Goal: Check status: Check status

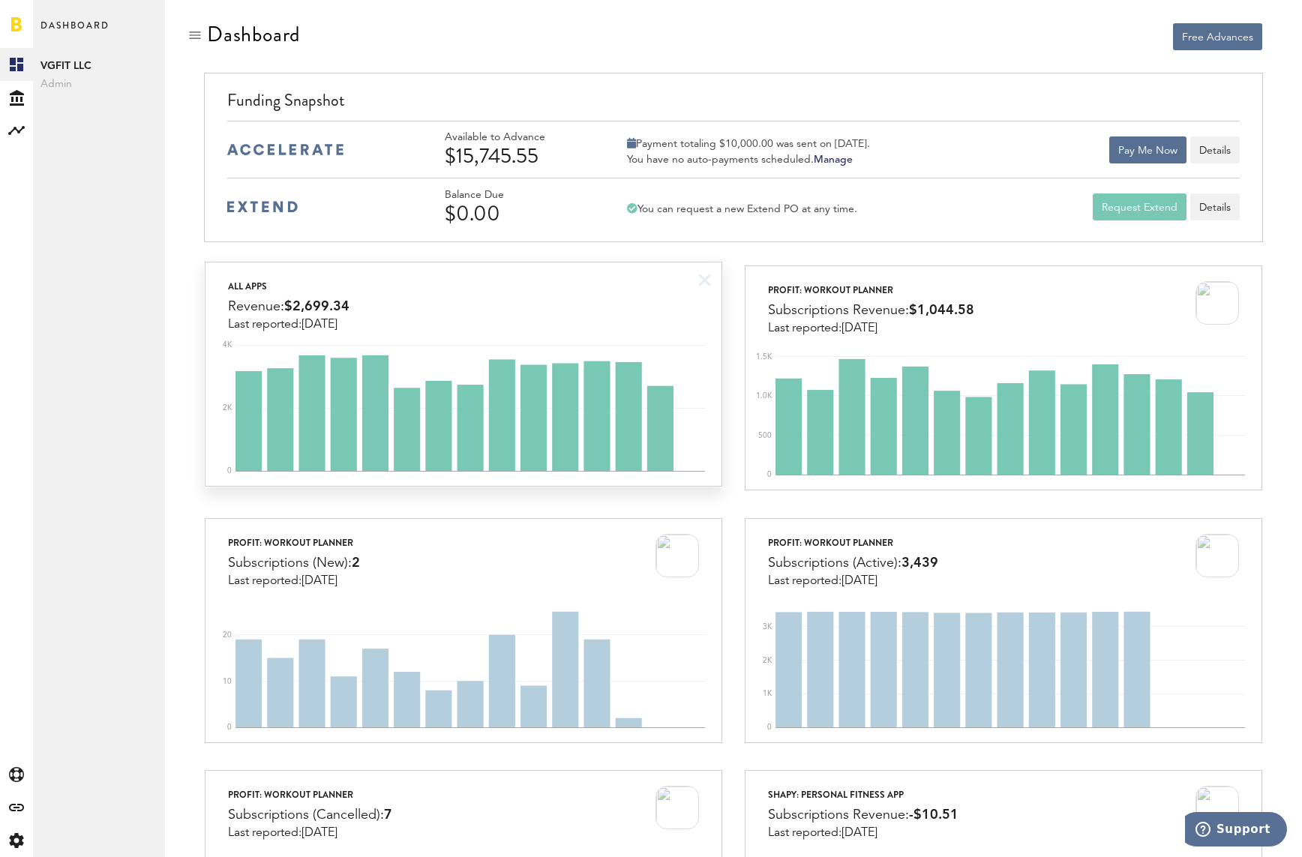
click at [504, 328] on div "All apps Revenue: $2,699.34 Last reported: [DATE]" at bounding box center [462, 296] width 515 height 69
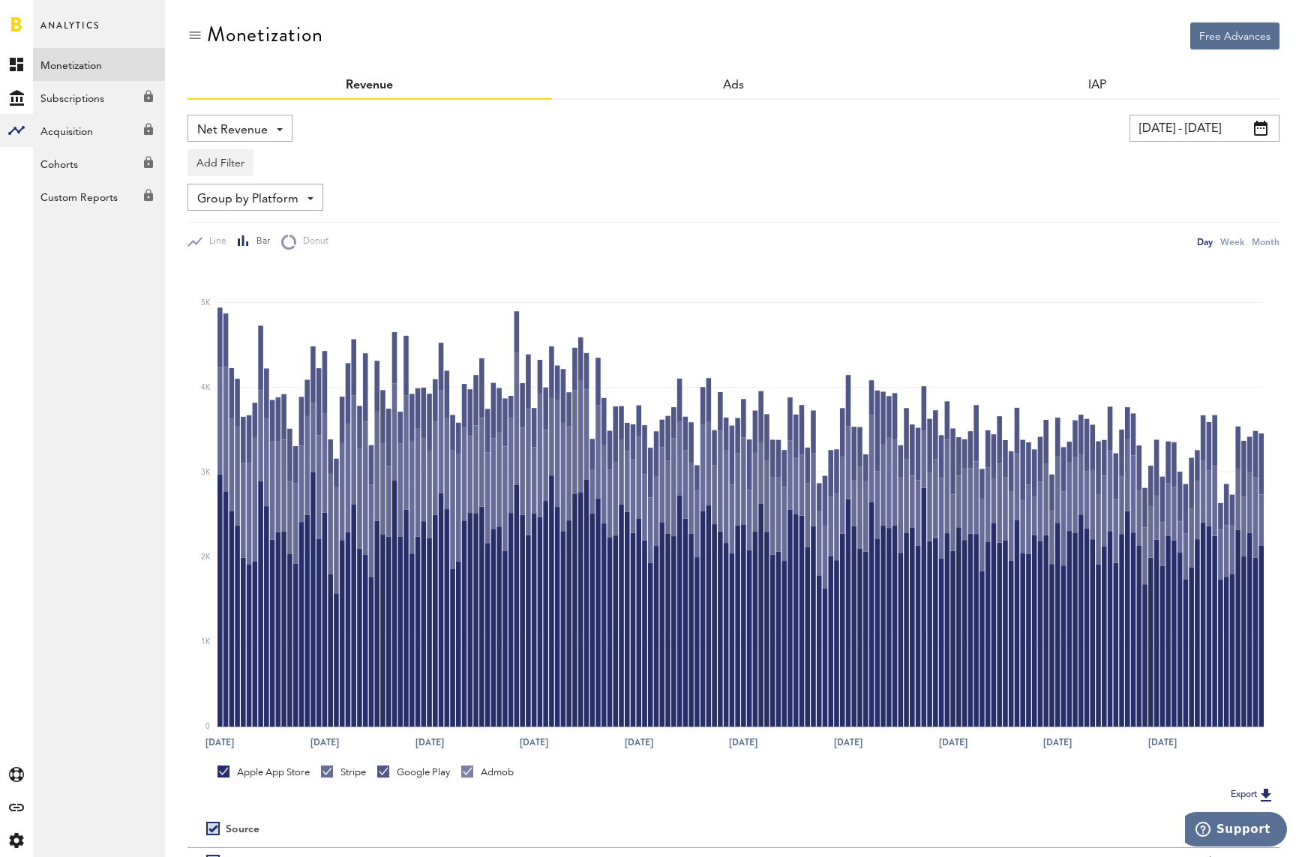
click at [1197, 127] on input "[DATE] - [DATE]" at bounding box center [1204, 128] width 150 height 27
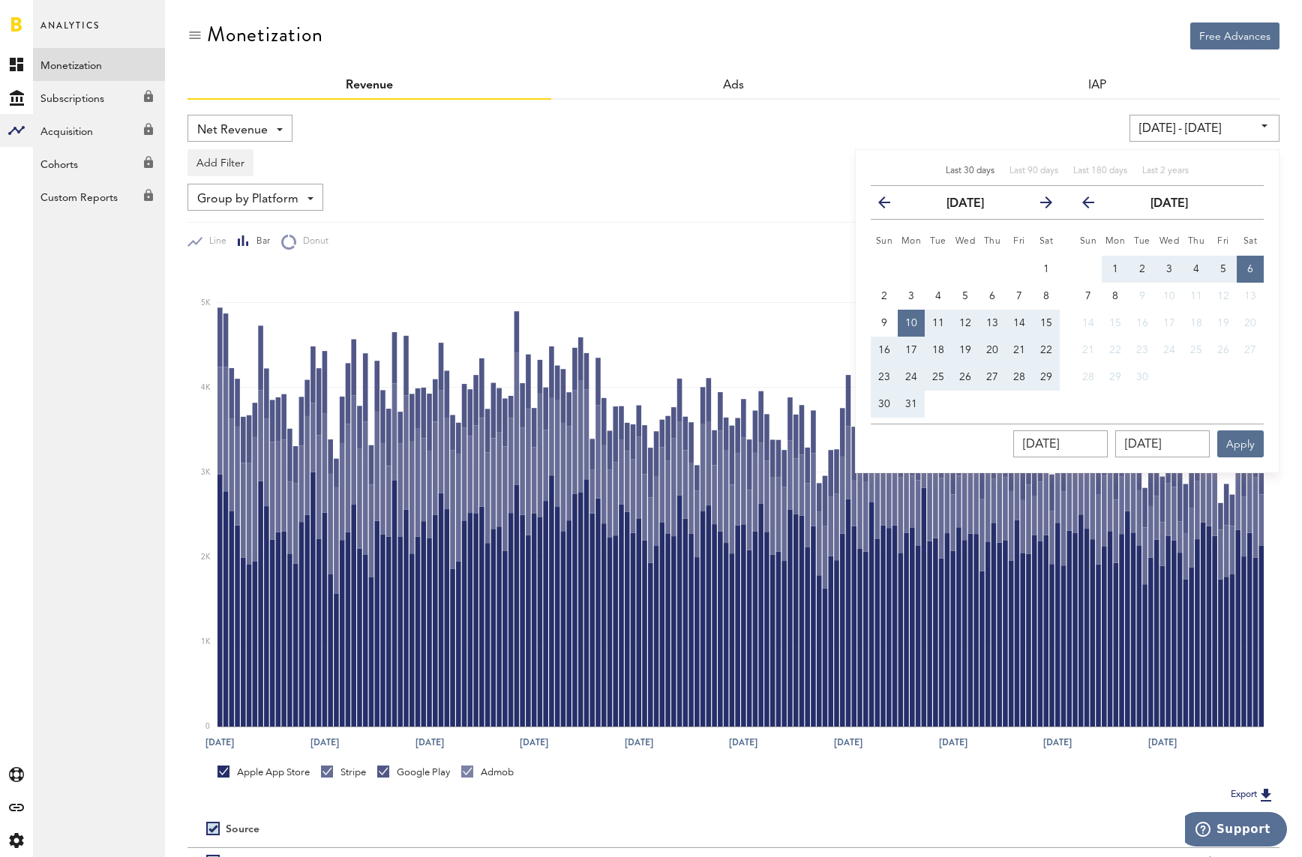
click at [967, 170] on span "Last 30 days" at bounding box center [970, 170] width 49 height 9
type input "[DATE] - [DATE]"
type input "[DATE]"
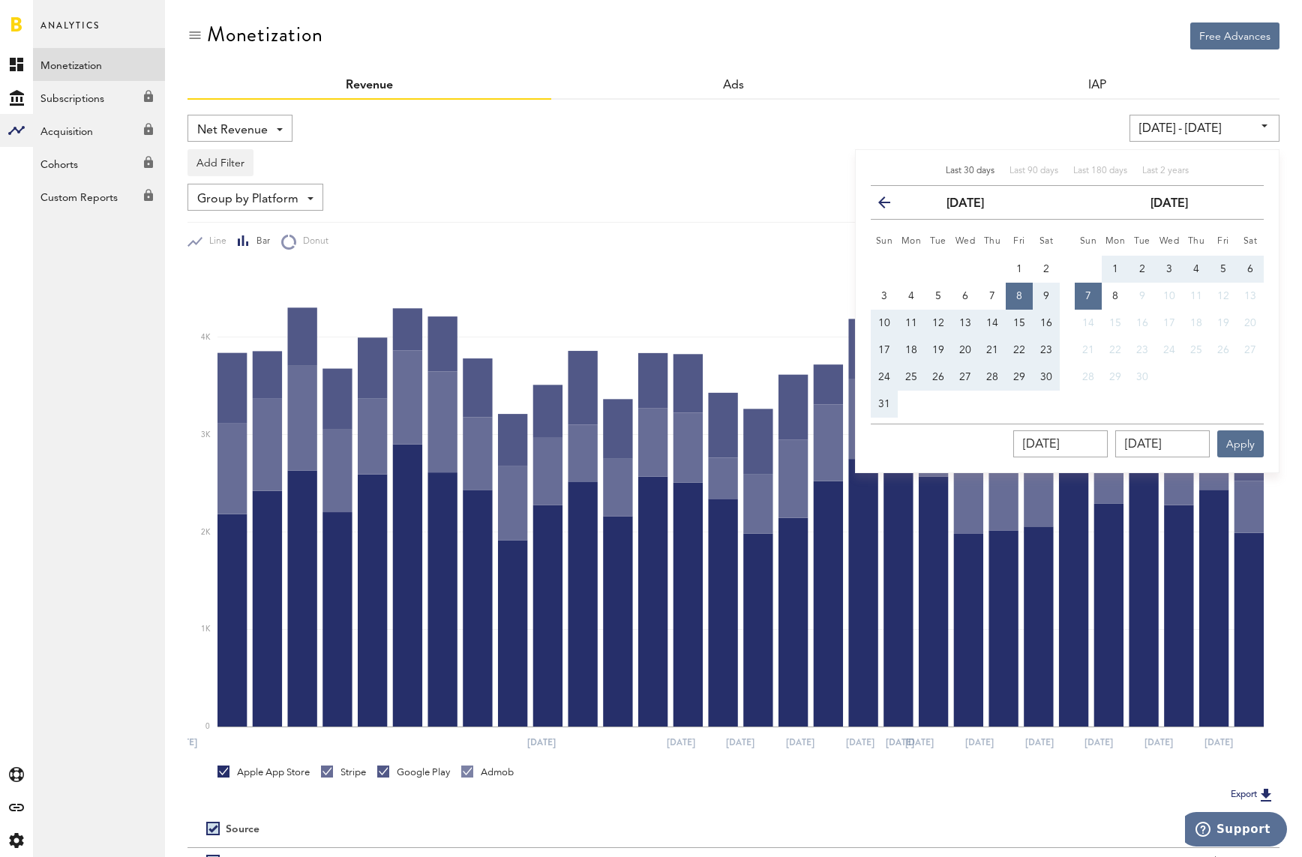
click at [797, 134] on div "[DATE] - [DATE] Last 30 days Last 90 days Last 180 days Last 2 years previous […" at bounding box center [995, 128] width 568 height 27
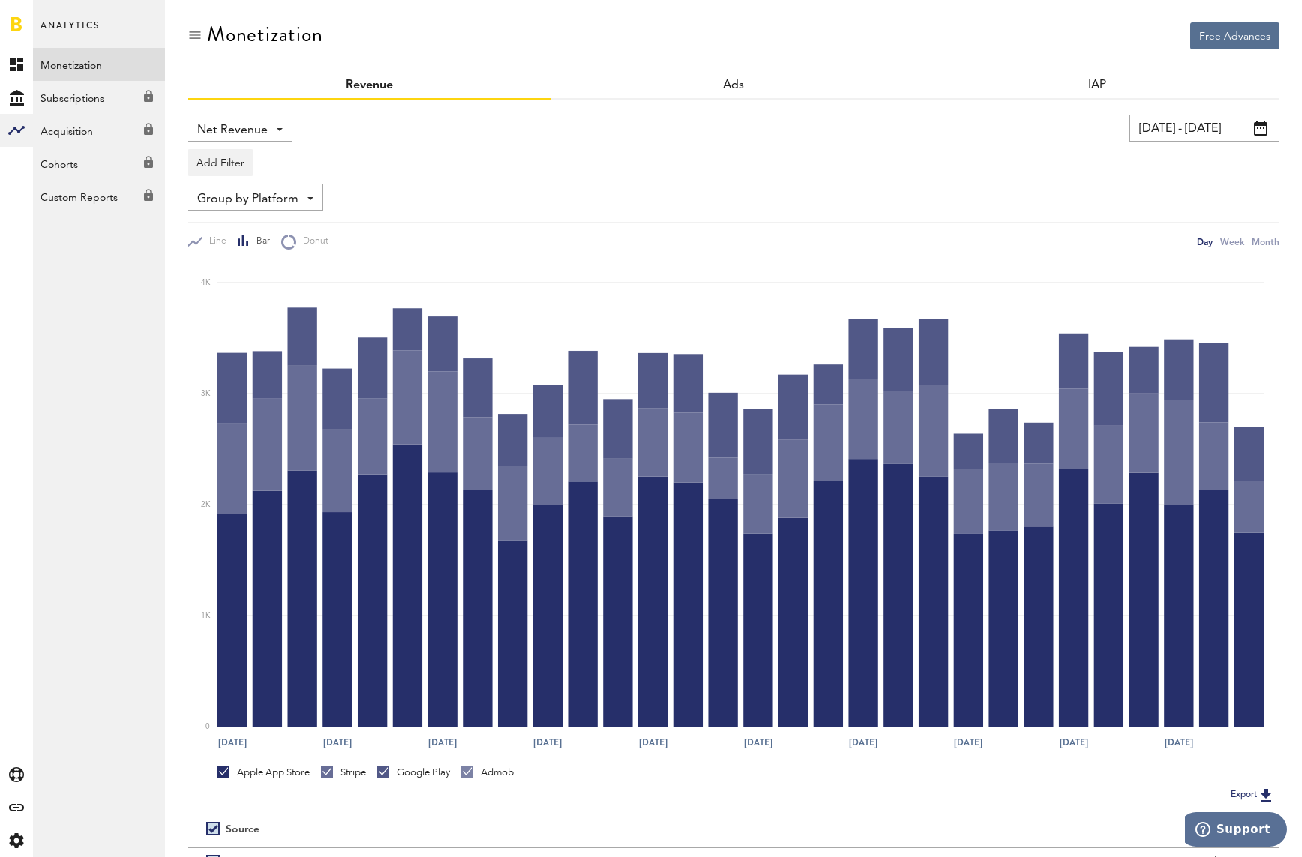
click at [353, 772] on div "Stripe" at bounding box center [343, 772] width 45 height 13
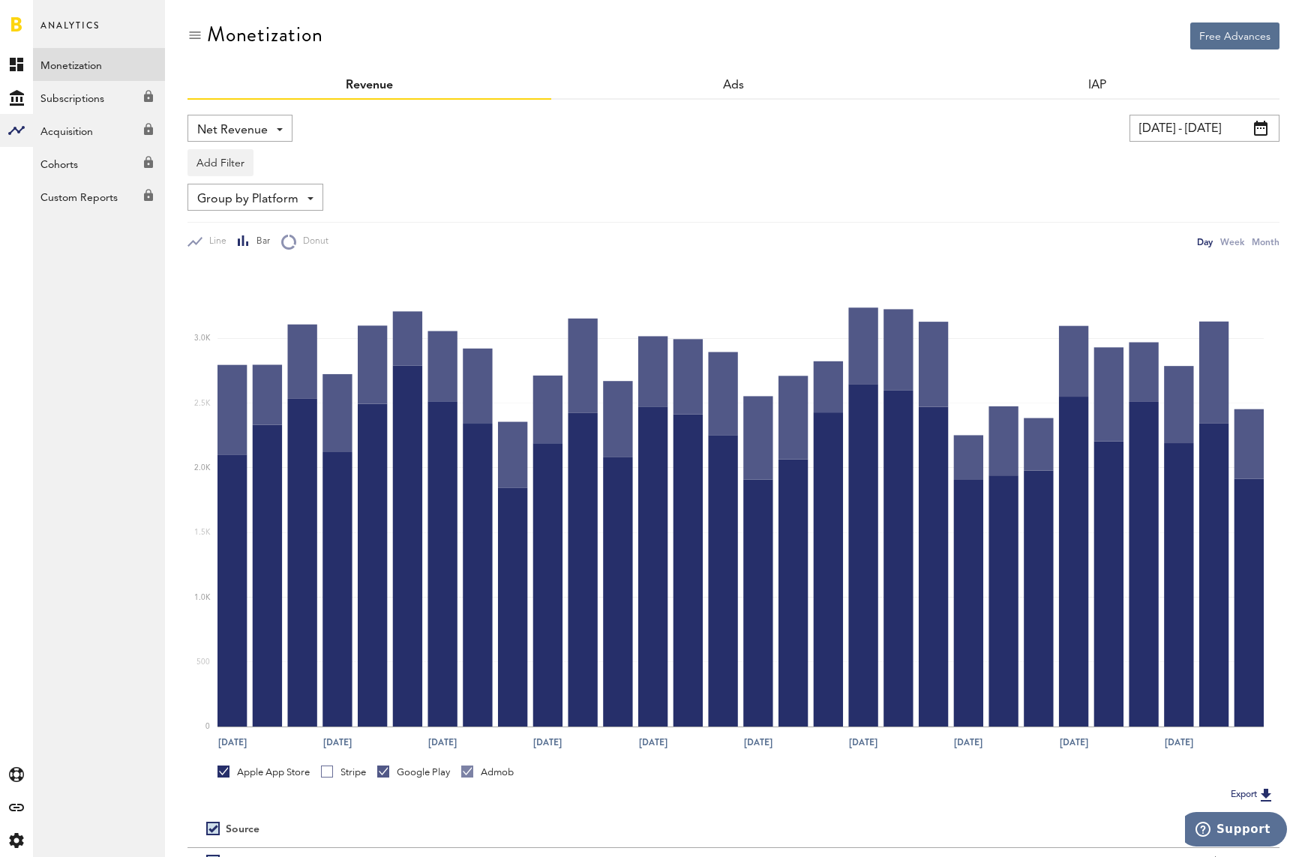
click at [406, 771] on div "Google Play" at bounding box center [413, 772] width 73 height 13
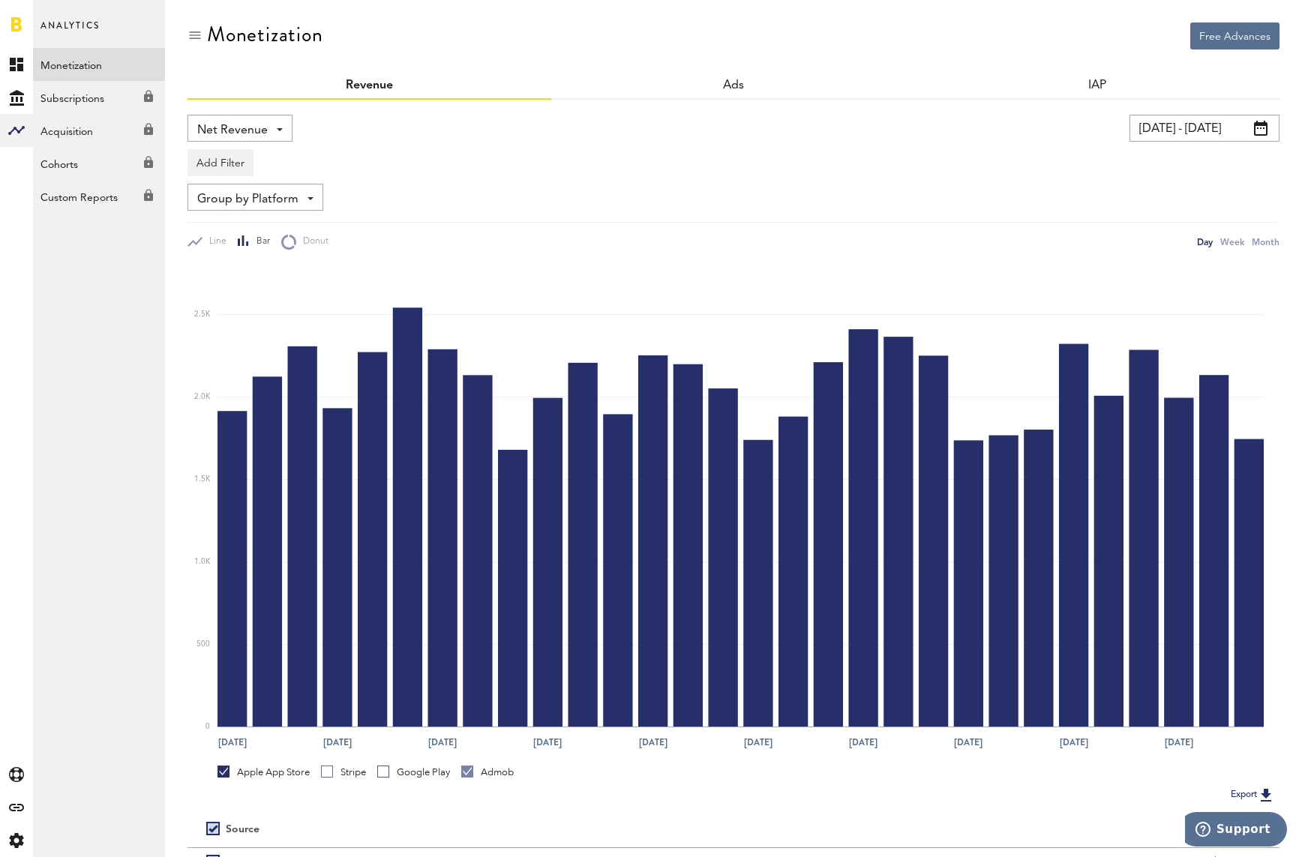
click at [343, 769] on div "Stripe" at bounding box center [343, 772] width 45 height 13
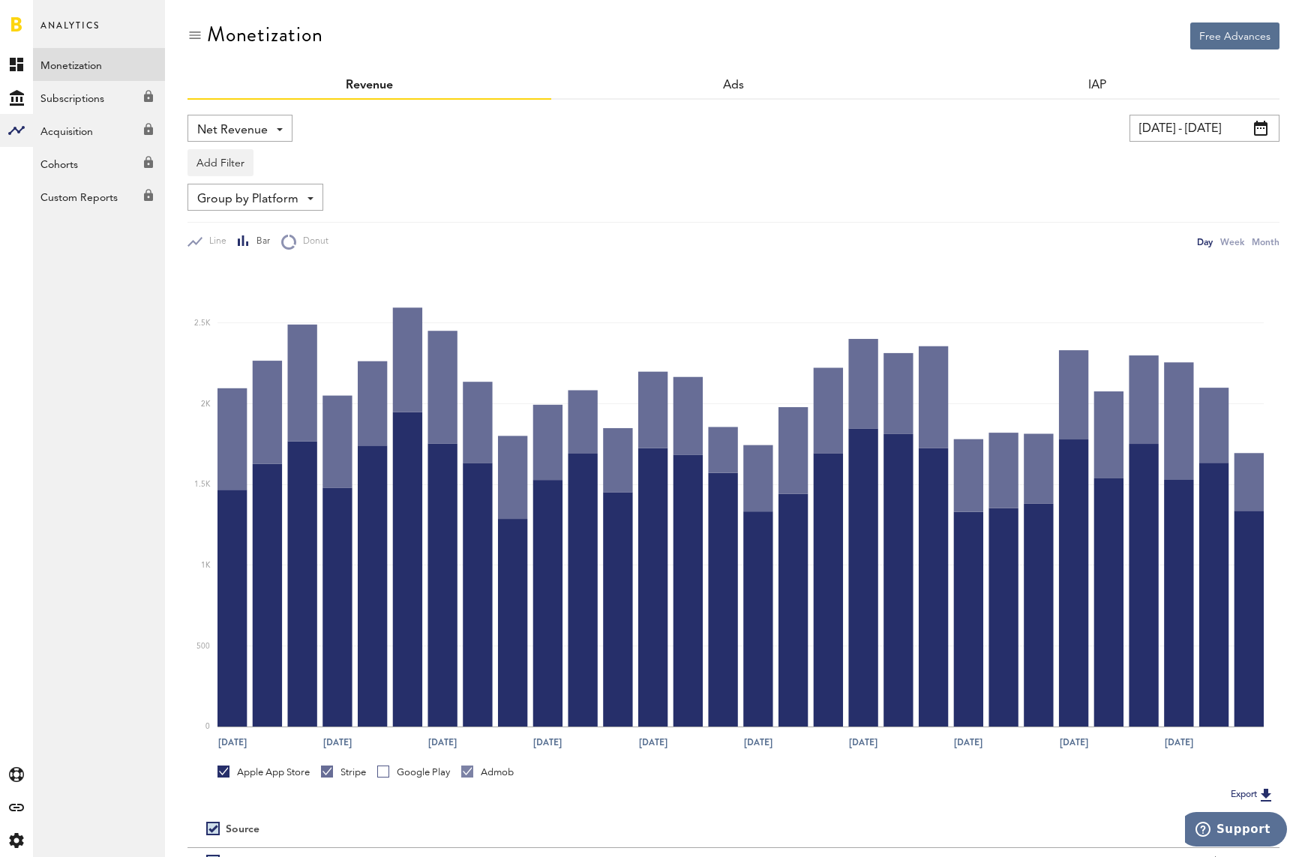
click at [314, 769] on div "Apple App Store Stripe Google Play Admob" at bounding box center [742, 775] width 1051 height 19
click at [262, 775] on div "Apple App Store" at bounding box center [263, 772] width 92 height 13
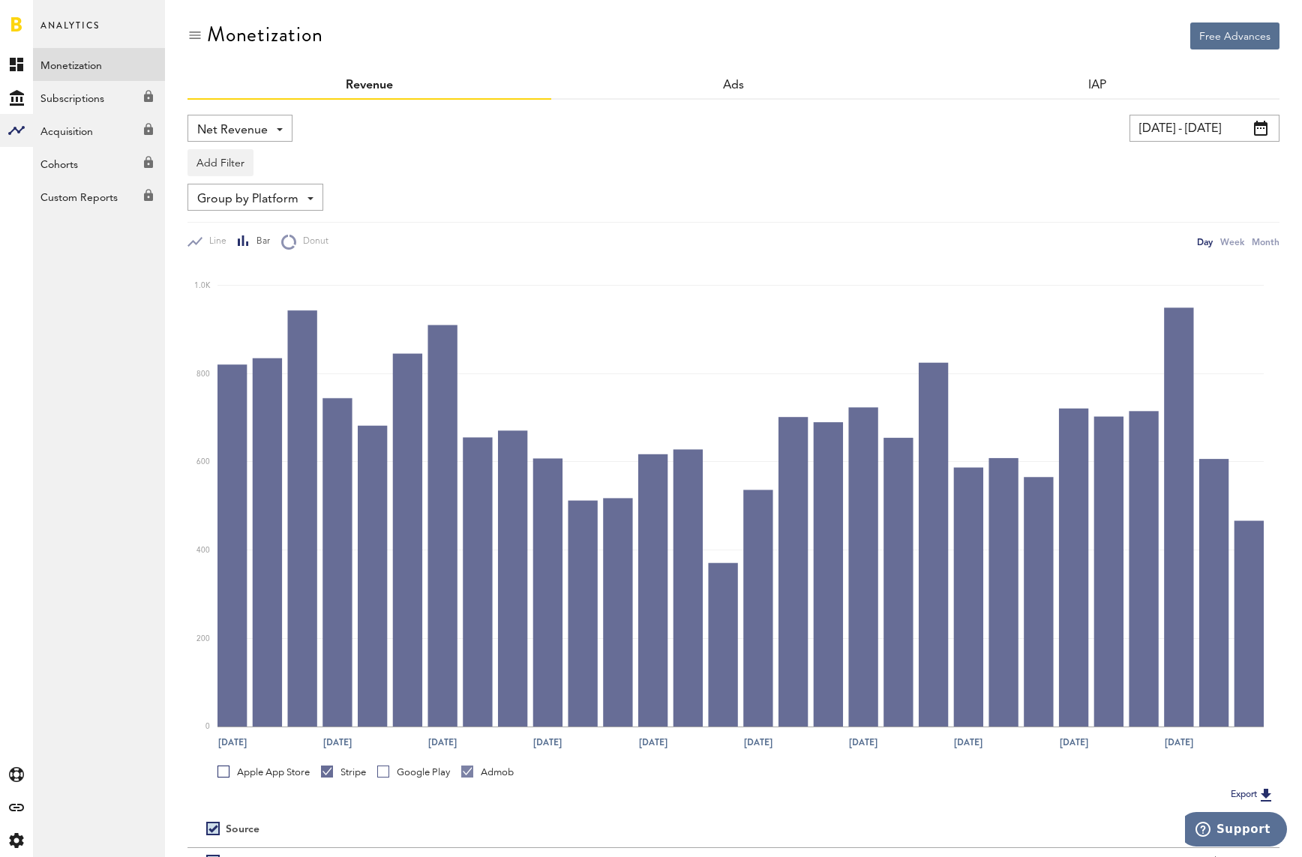
click at [262, 775] on div "Apple App Store" at bounding box center [263, 772] width 92 height 13
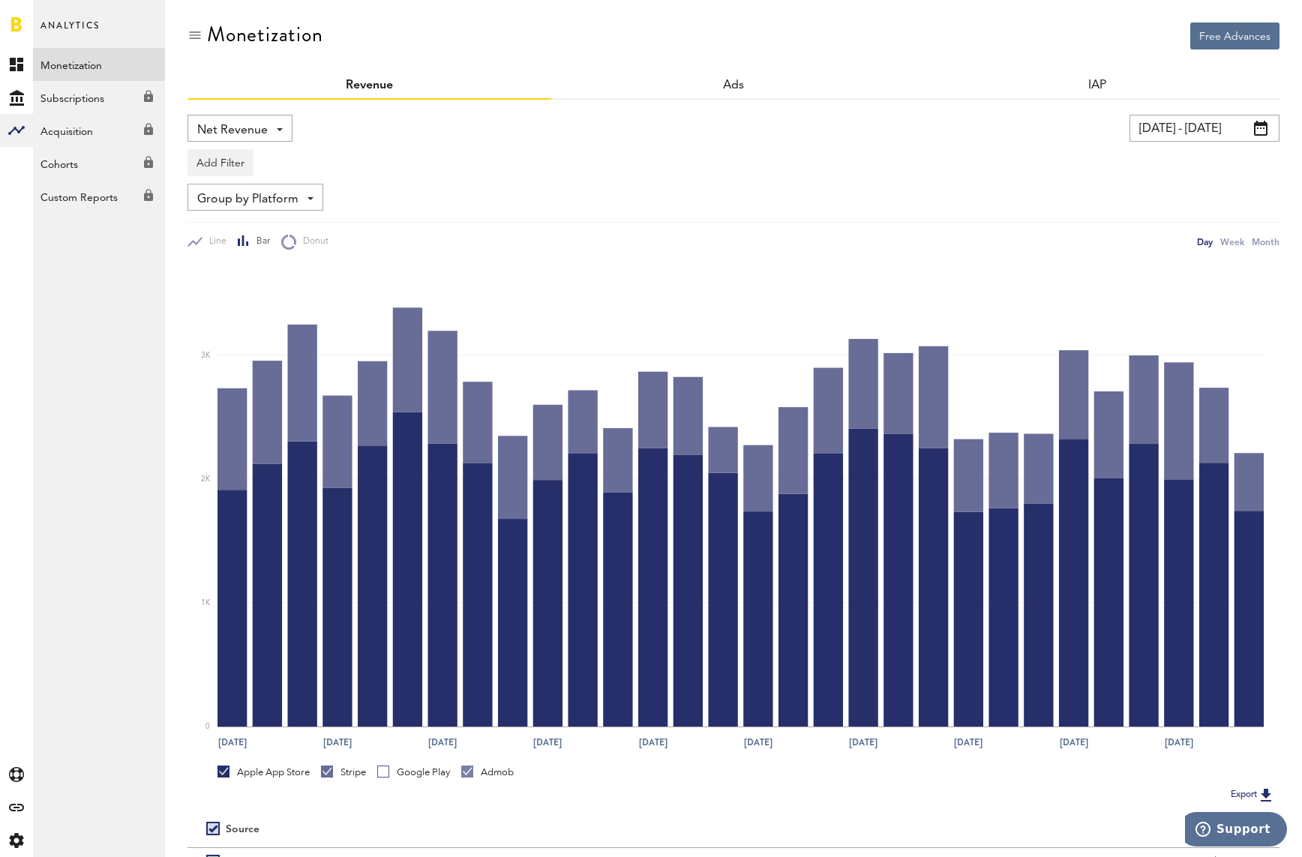
click at [400, 769] on div "Google Play" at bounding box center [413, 772] width 73 height 13
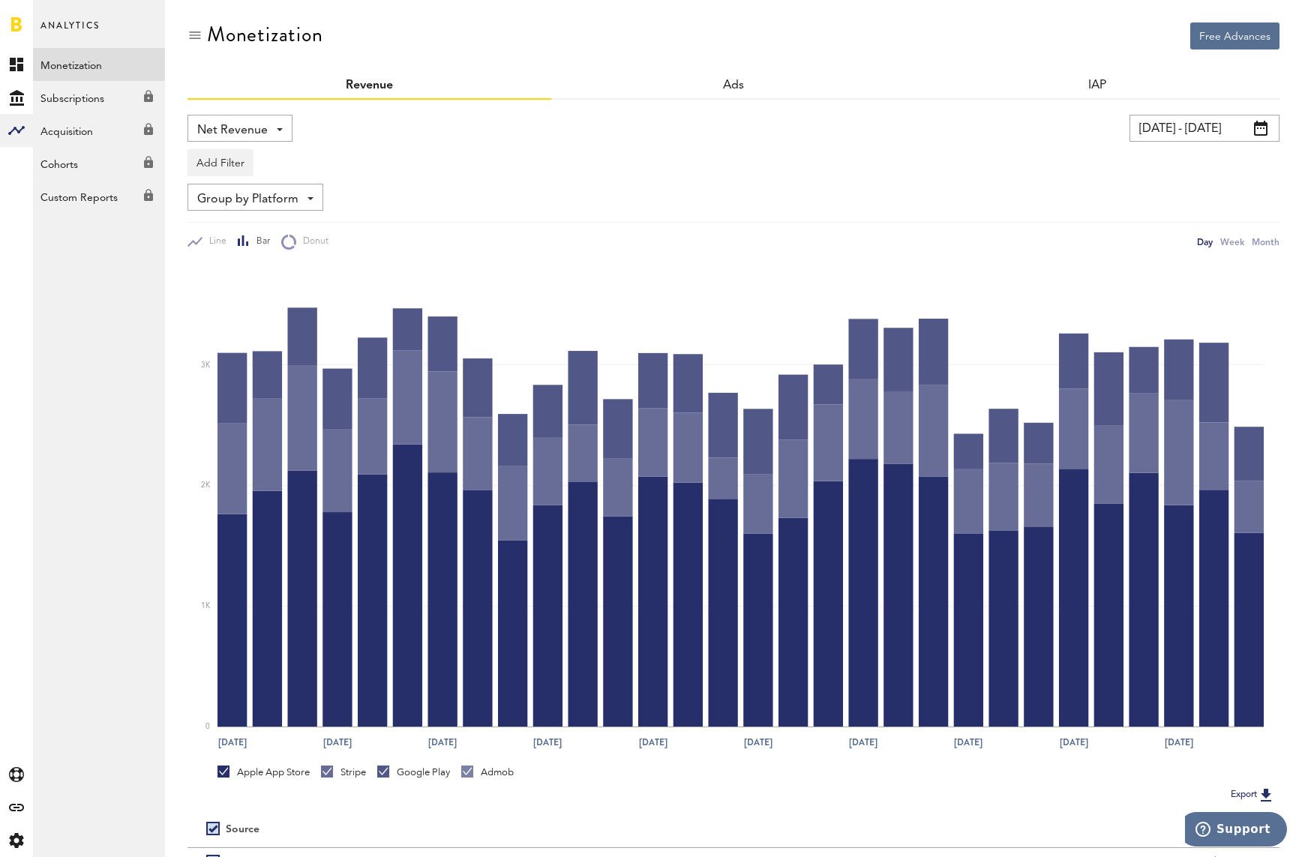
click at [328, 775] on link "Stripe" at bounding box center [343, 772] width 45 height 13
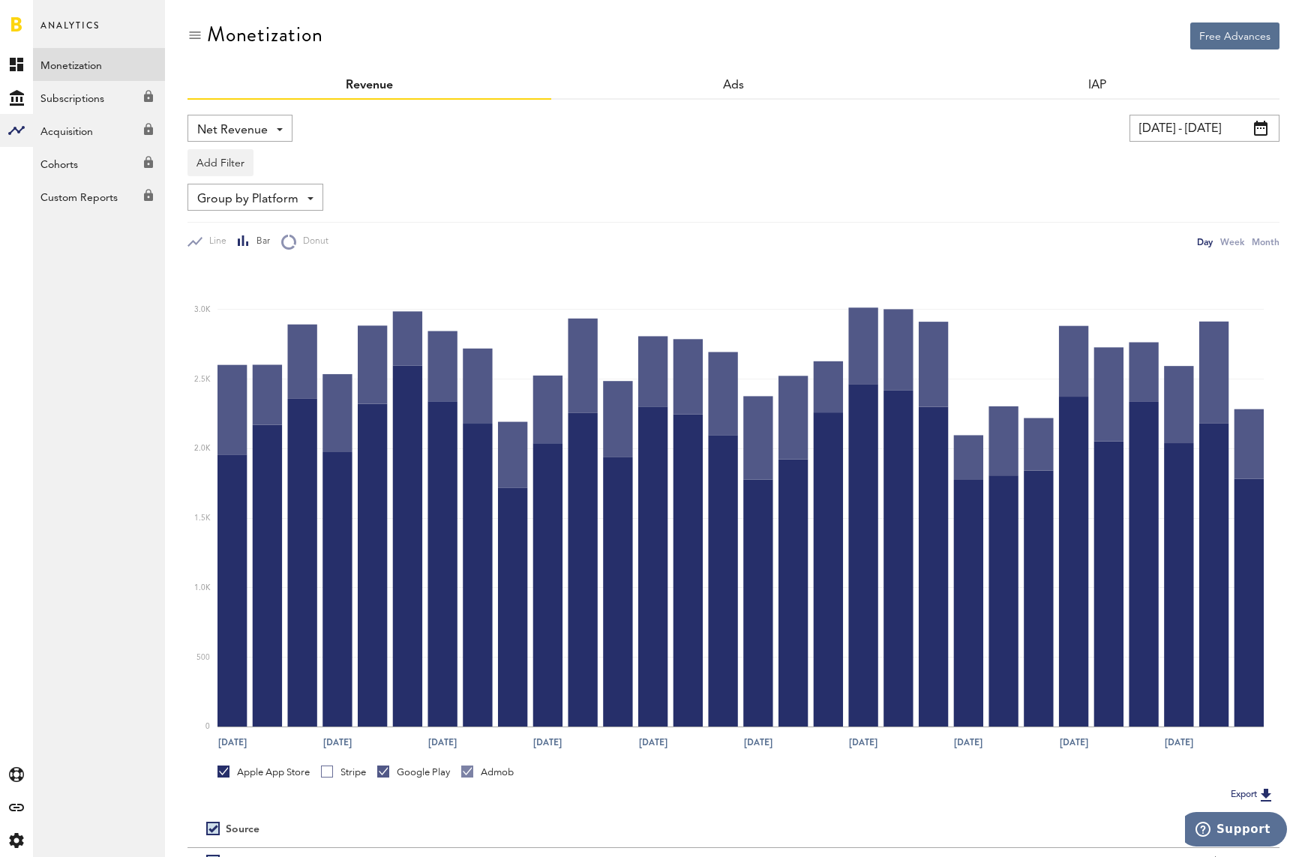
click at [293, 771] on div "Apple App Store" at bounding box center [263, 772] width 92 height 13
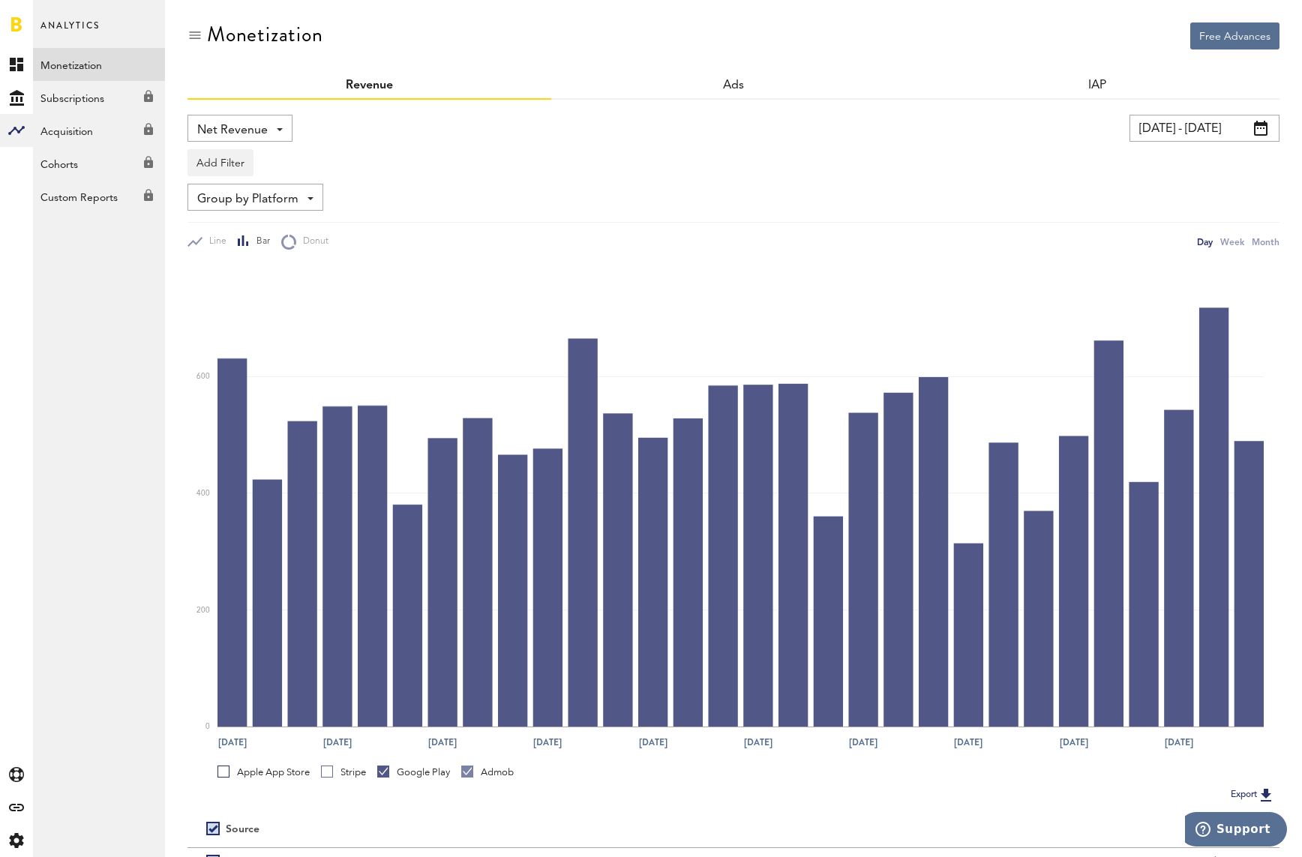
click at [19, 21] on link at bounding box center [16, 23] width 10 height 15
